Goal: Transaction & Acquisition: Obtain resource

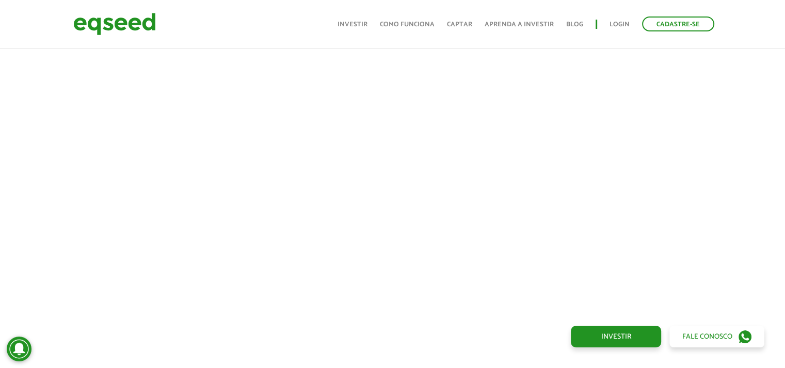
scroll to position [442, 0]
click at [22, 249] on div at bounding box center [392, 161] width 785 height 352
click at [27, 189] on div at bounding box center [392, 181] width 785 height 352
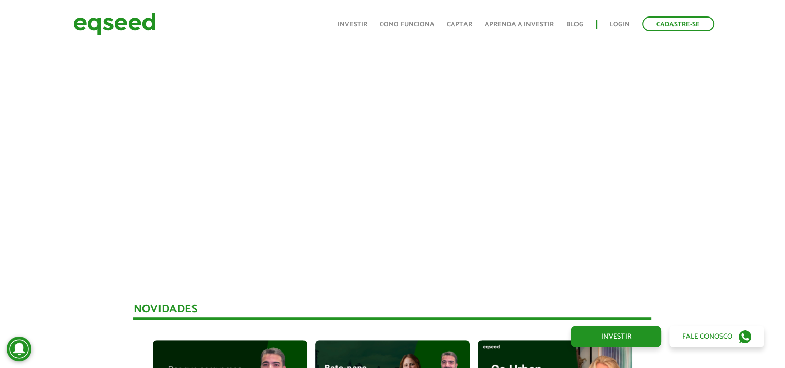
scroll to position [517, 0]
click at [723, 210] on div at bounding box center [392, 86] width 785 height 352
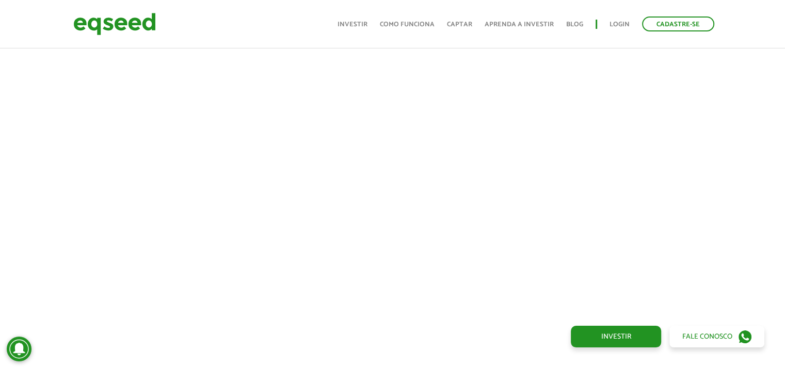
scroll to position [438, 0]
click at [731, 250] on div at bounding box center [392, 164] width 785 height 352
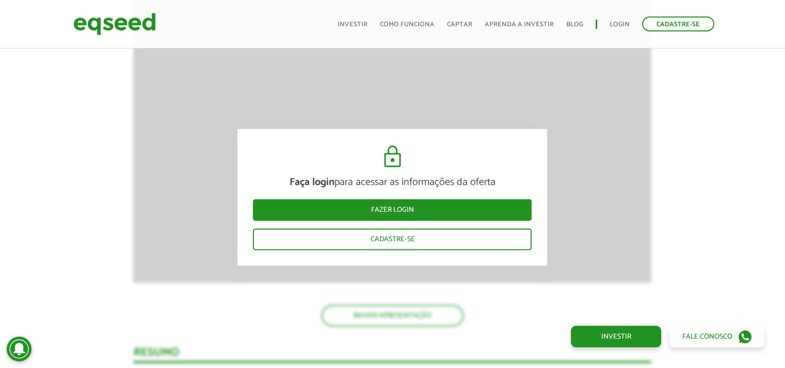
scroll to position [1279, 0]
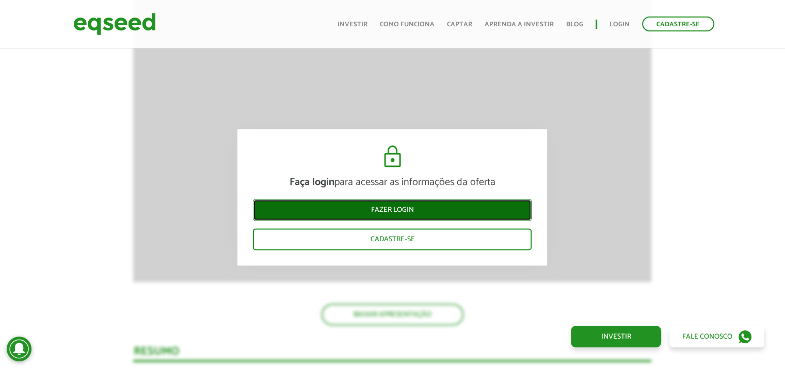
click at [479, 211] on link "Fazer login" at bounding box center [392, 210] width 279 height 22
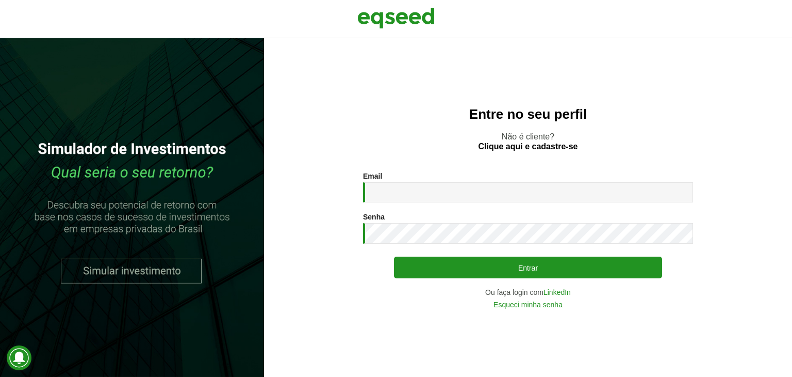
type input "**********"
click at [557, 293] on link "LinkedIn" at bounding box center [557, 291] width 27 height 7
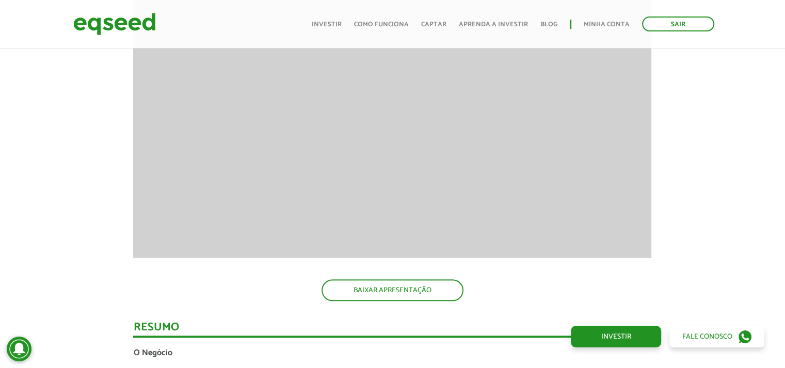
scroll to position [1147, 0]
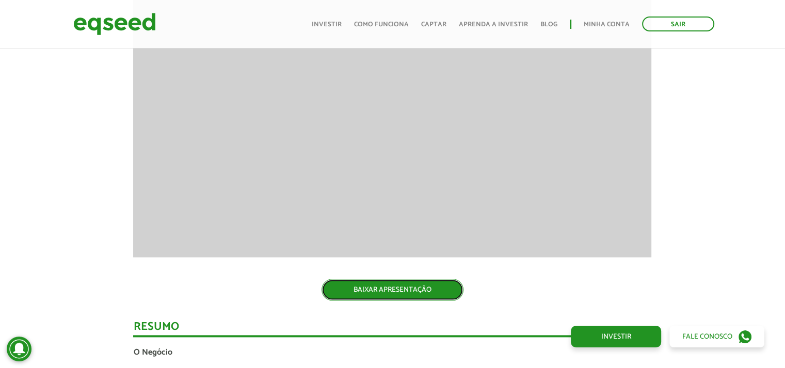
click at [437, 292] on link "BAIXAR APRESENTAÇÃO" at bounding box center [392, 290] width 142 height 22
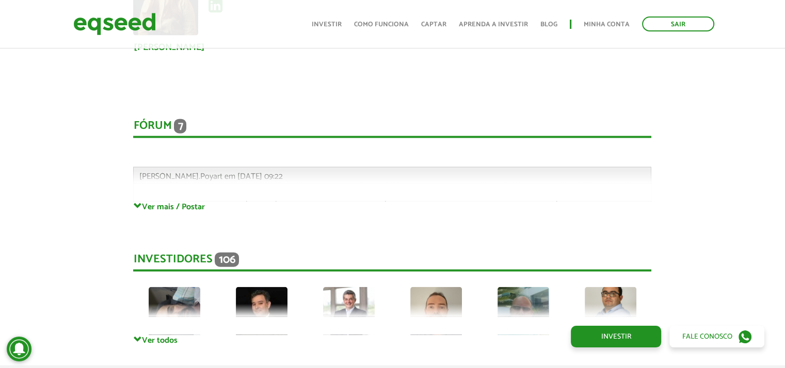
scroll to position [2479, 0]
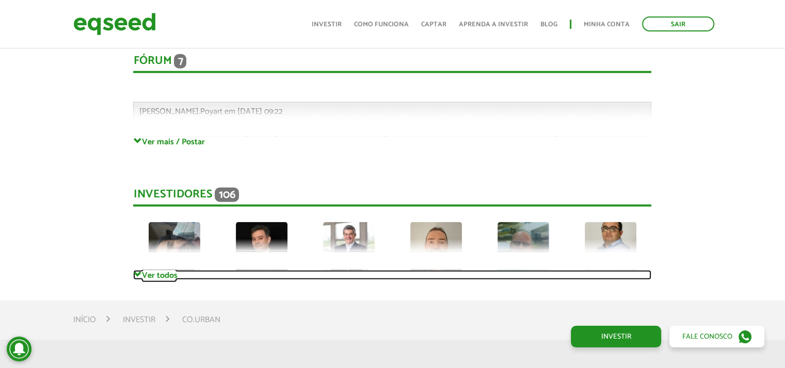
click at [153, 277] on link "Ver todos" at bounding box center [392, 275] width 518 height 10
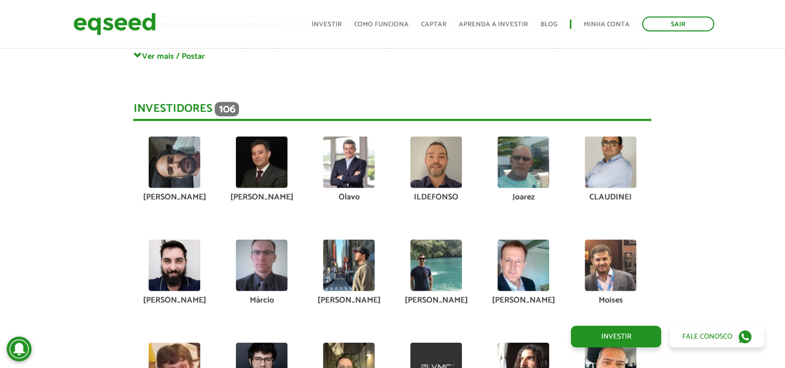
scroll to position [2566, 0]
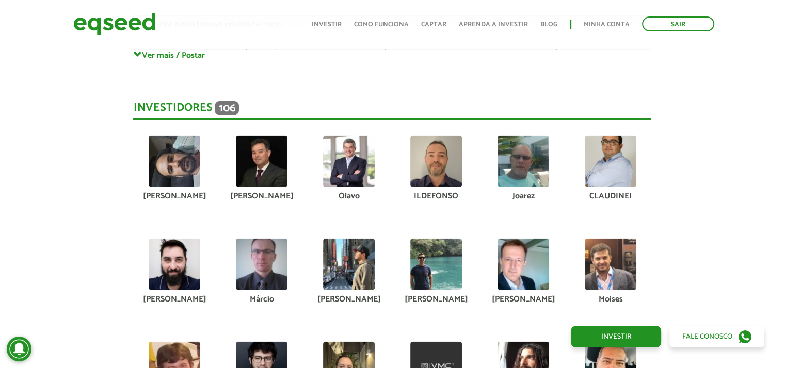
click at [257, 166] on img at bounding box center [262, 162] width 52 height 52
click at [458, 265] on img at bounding box center [436, 265] width 52 height 52
click at [511, 270] on img at bounding box center [523, 265] width 52 height 52
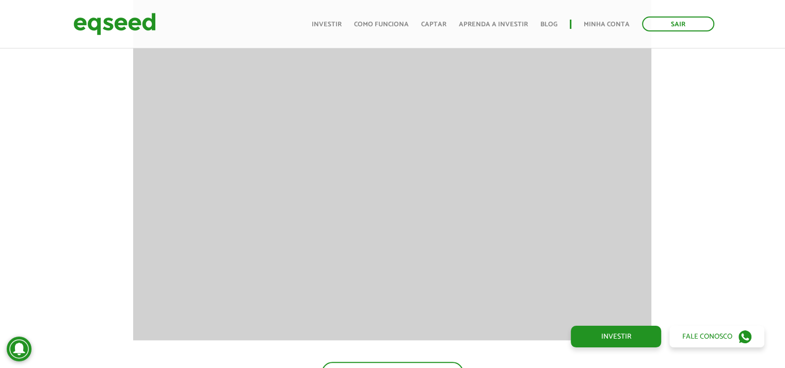
scroll to position [878, 0]
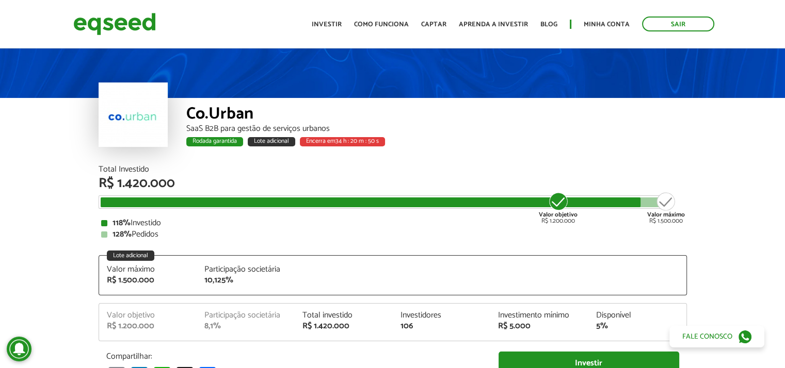
scroll to position [0, 0]
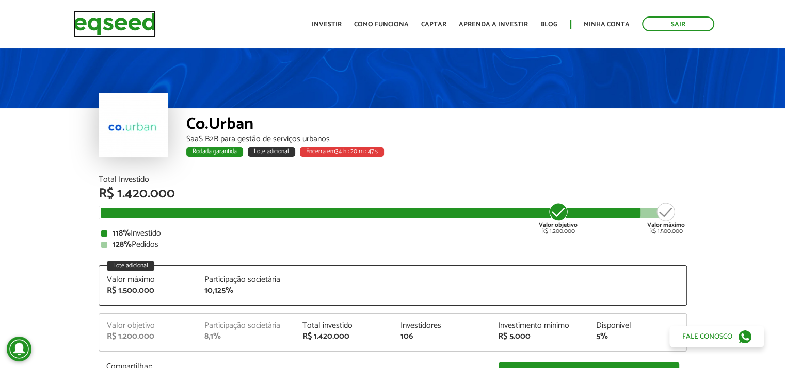
click at [126, 26] on img at bounding box center [114, 23] width 83 height 27
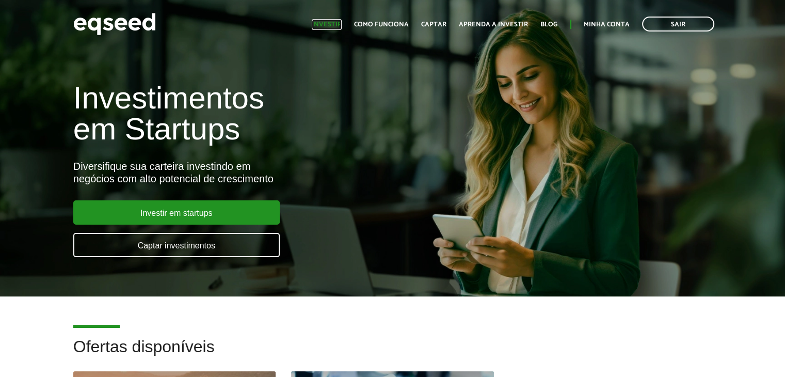
click at [330, 23] on link "Investir" at bounding box center [327, 24] width 30 height 7
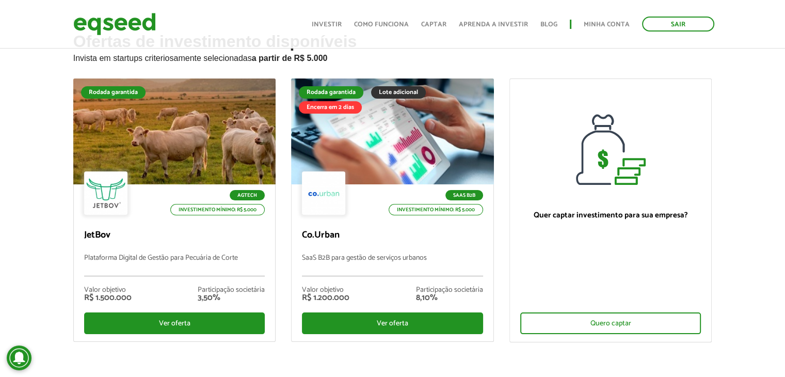
scroll to position [44, 0]
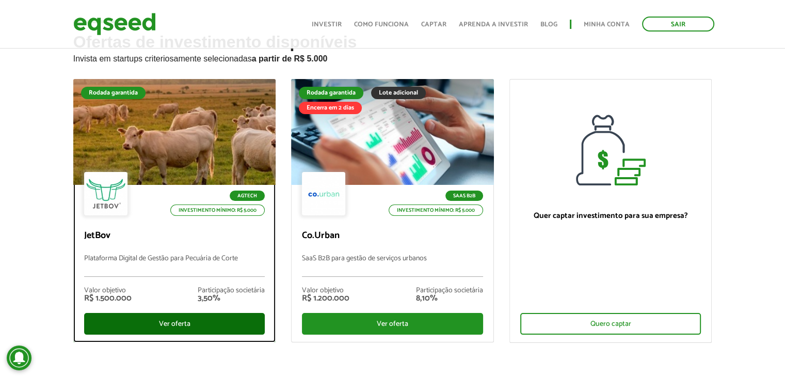
click at [206, 326] on div "Ver oferta" at bounding box center [174, 324] width 181 height 22
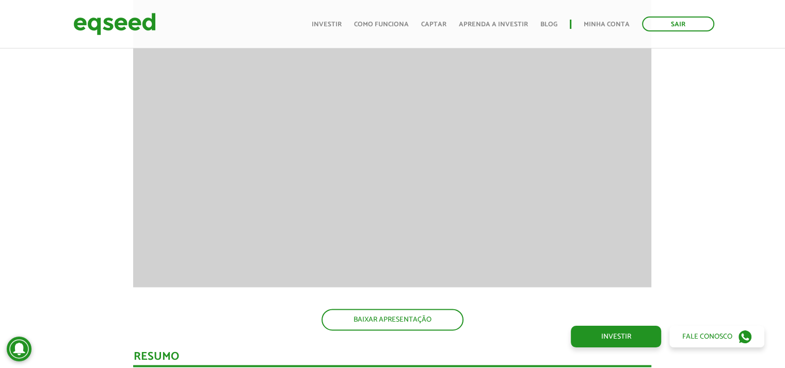
scroll to position [1410, 0]
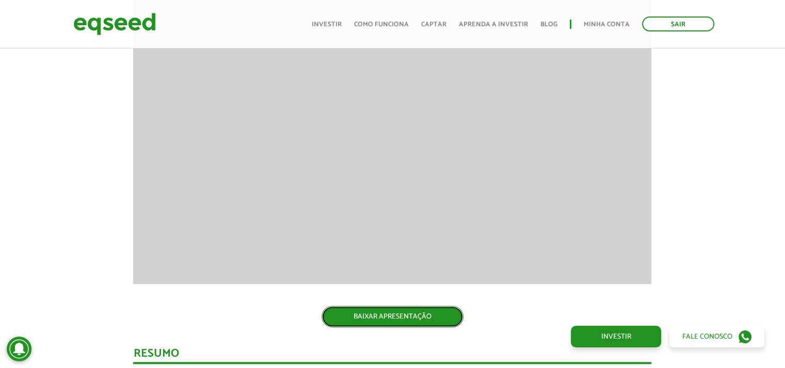
click at [416, 318] on link "BAIXAR APRESENTAÇÃO" at bounding box center [392, 317] width 142 height 22
